Goal: Find specific page/section: Find specific page/section

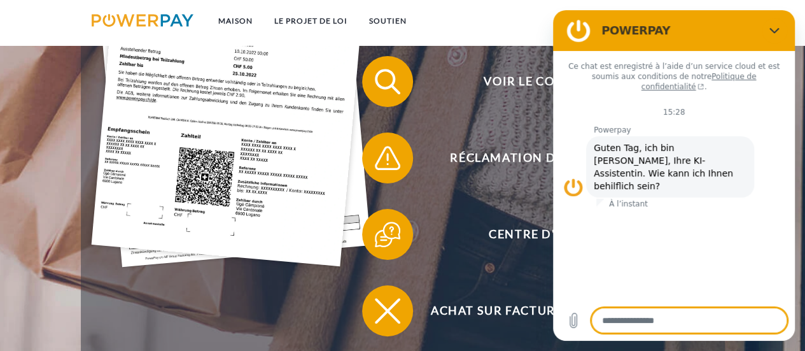
scroll to position [381, 0]
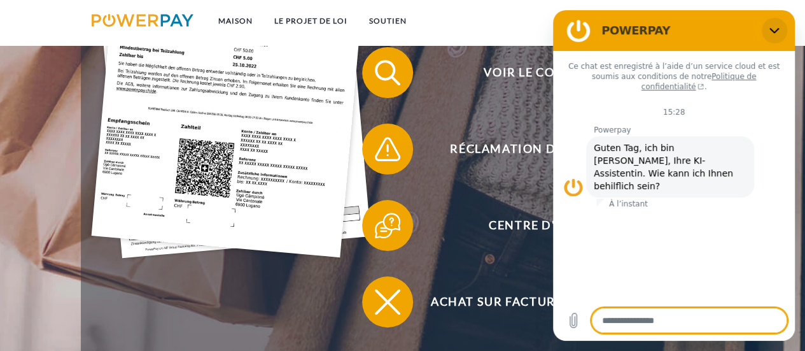
click at [770, 35] on icon "Fermer" at bounding box center [775, 30] width 10 height 10
type textarea "*"
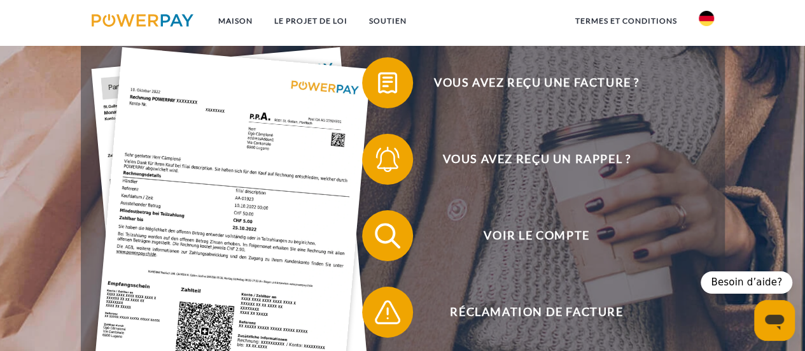
scroll to position [218, 0]
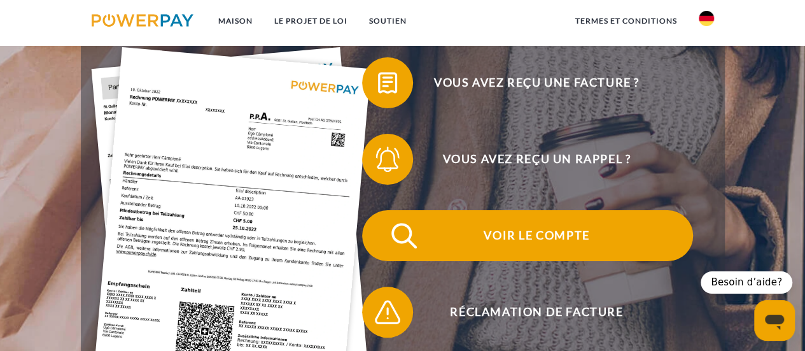
click at [554, 248] on span "Voir le compte" at bounding box center [537, 235] width 312 height 51
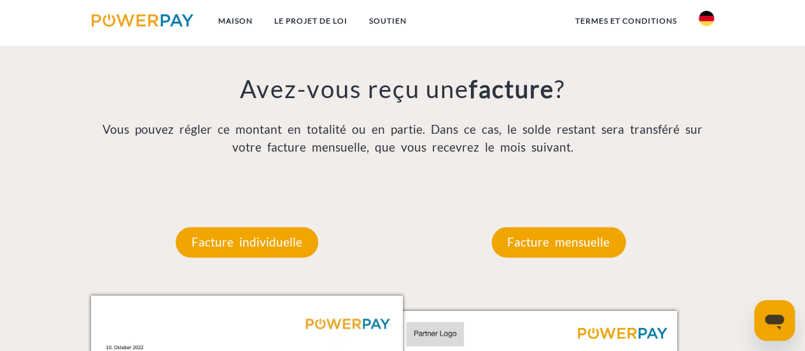
scroll to position [968, 0]
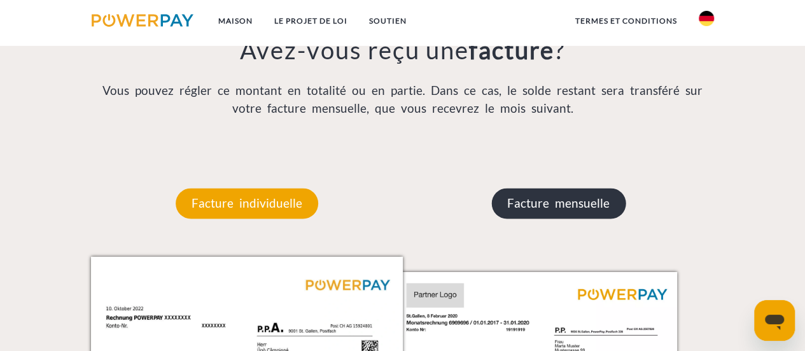
click at [577, 193] on p "Facture mensuelle" at bounding box center [558, 203] width 134 height 31
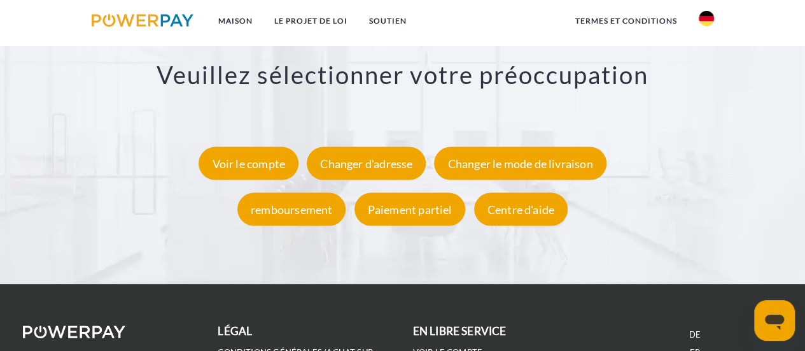
scroll to position [2223, 0]
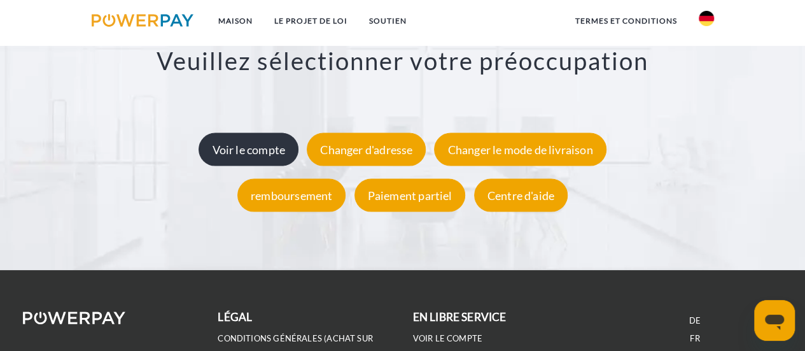
click at [271, 156] on font "Voir le compte" at bounding box center [248, 150] width 73 height 14
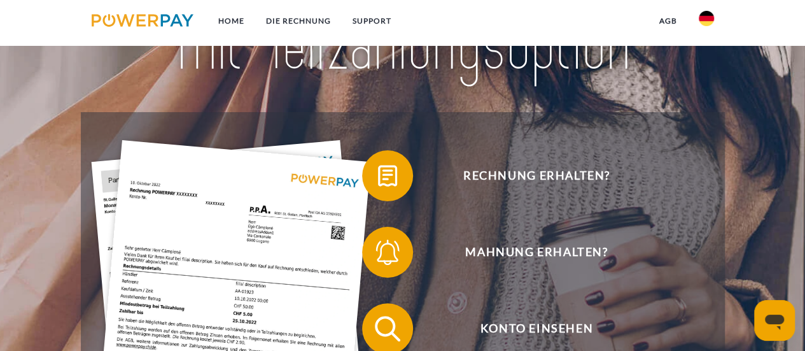
scroll to position [125, 0]
click at [709, 29] on link at bounding box center [706, 22] width 37 height 25
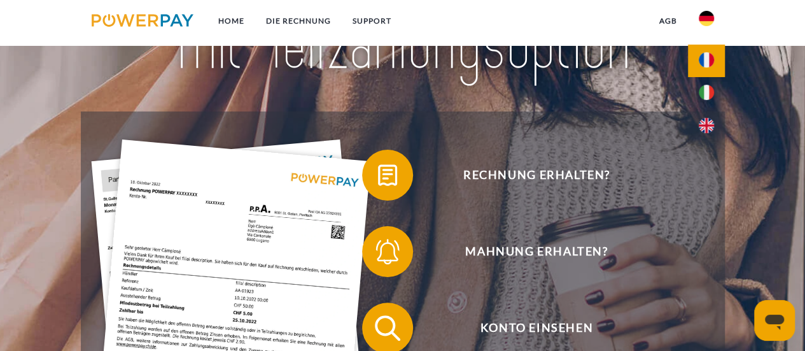
click at [708, 72] on link at bounding box center [706, 61] width 37 height 32
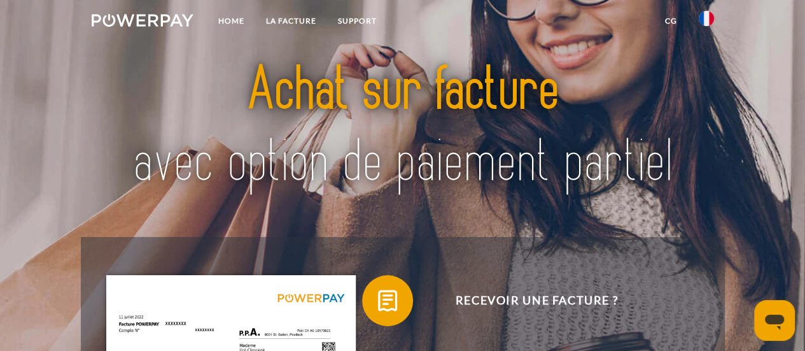
click at [369, 24] on link "Support" at bounding box center [357, 21] width 60 height 23
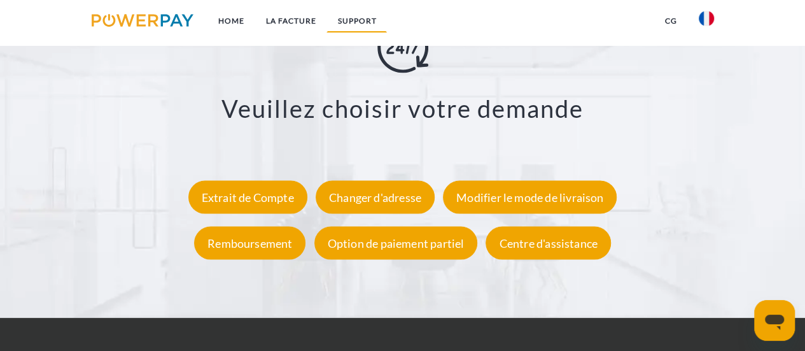
scroll to position [2176, 0]
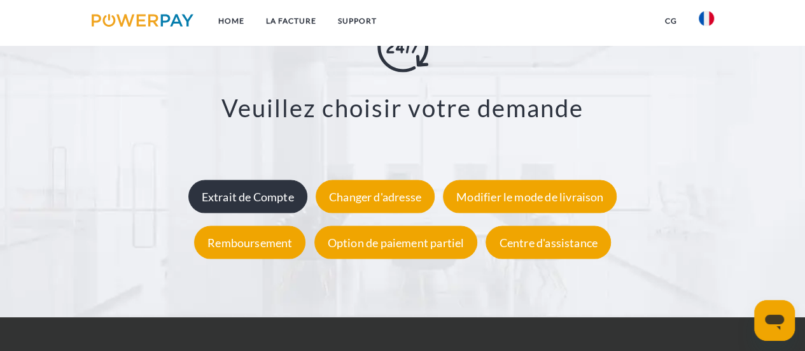
click at [258, 209] on div "Extrait de Compte" at bounding box center [247, 196] width 119 height 33
